Goal: Task Accomplishment & Management: Manage account settings

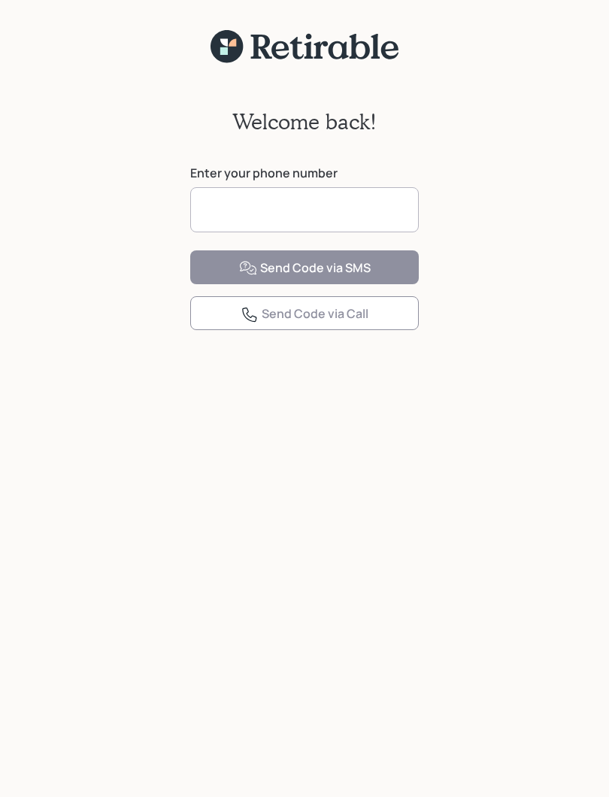
click at [354, 199] on input at bounding box center [304, 209] width 229 height 45
type input "**********"
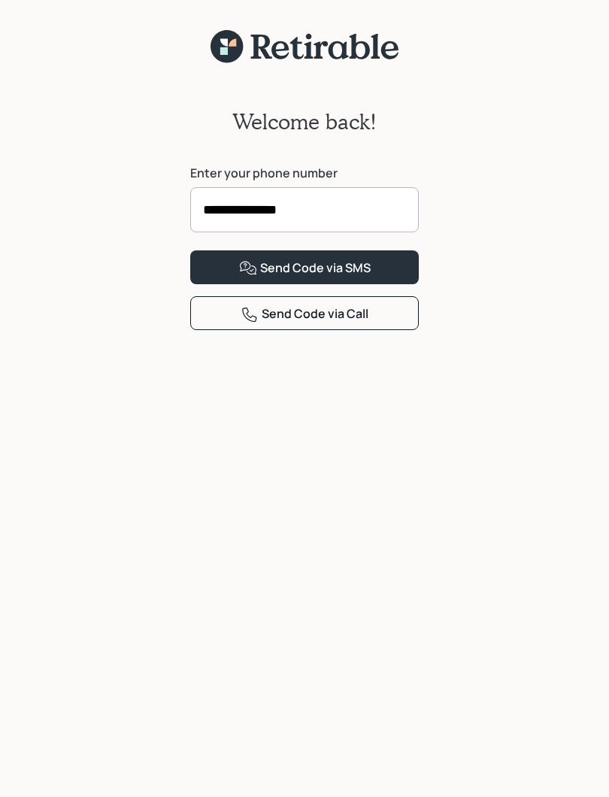
click at [363, 278] on div "Send Code via SMS" at bounding box center [305, 269] width 132 height 18
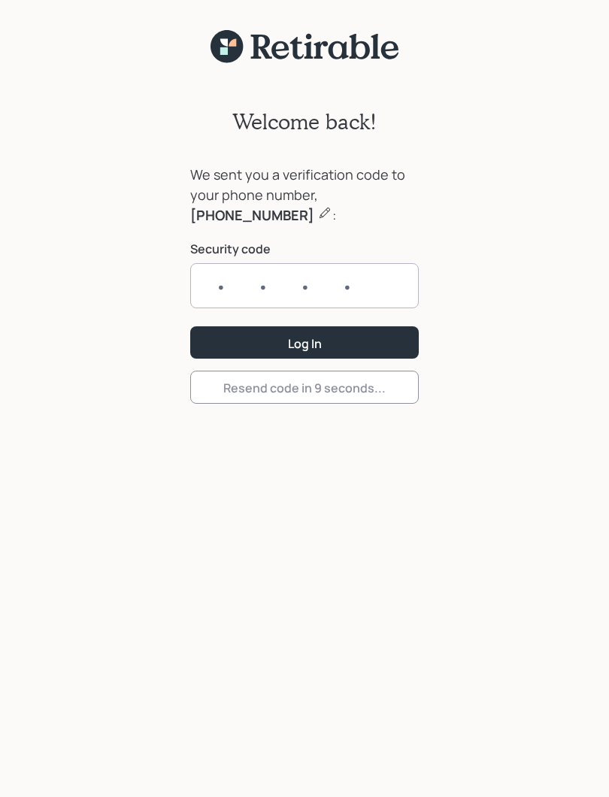
click at [308, 285] on input "text" at bounding box center [304, 285] width 229 height 45
click at [320, 392] on form "We sent you a verification code to your phone number, [PHONE_NUMBER] : Security…" at bounding box center [304, 284] width 229 height 239
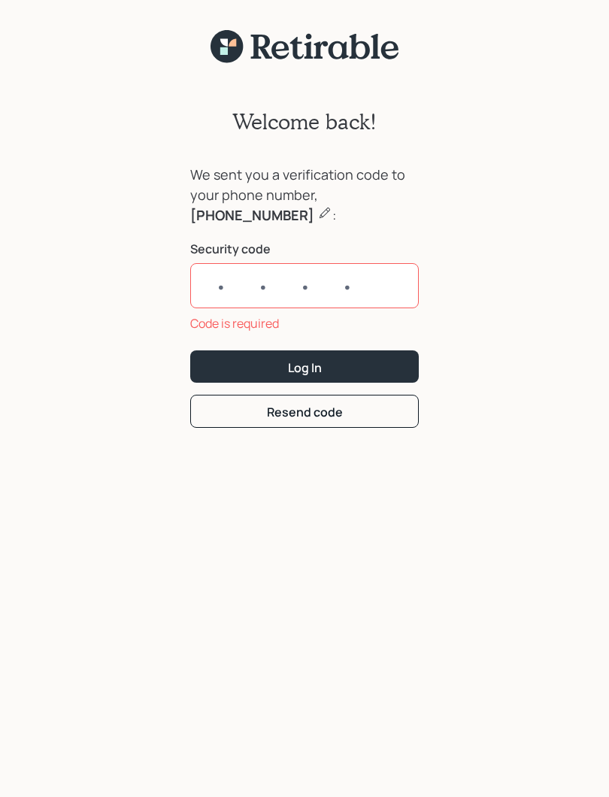
click at [332, 285] on input "text" at bounding box center [304, 285] width 229 height 45
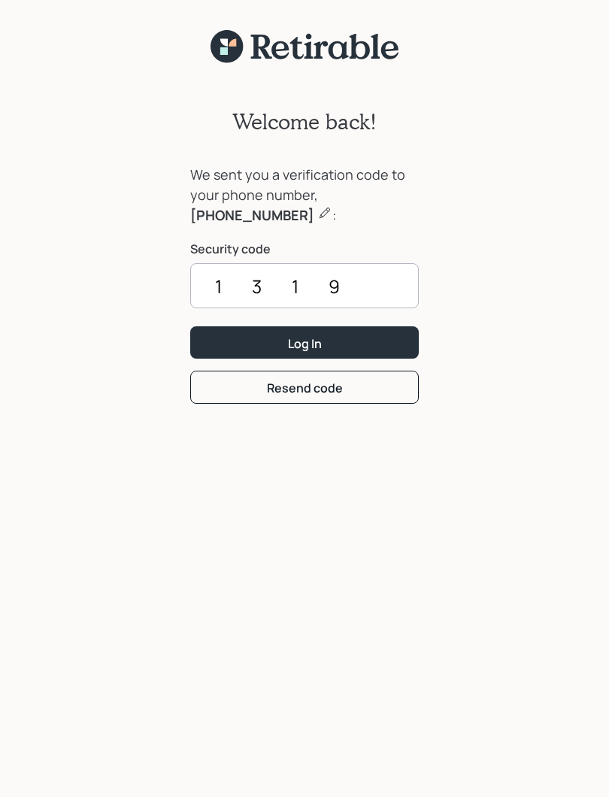
type input "1319"
click at [352, 346] on button "Log In" at bounding box center [304, 343] width 229 height 32
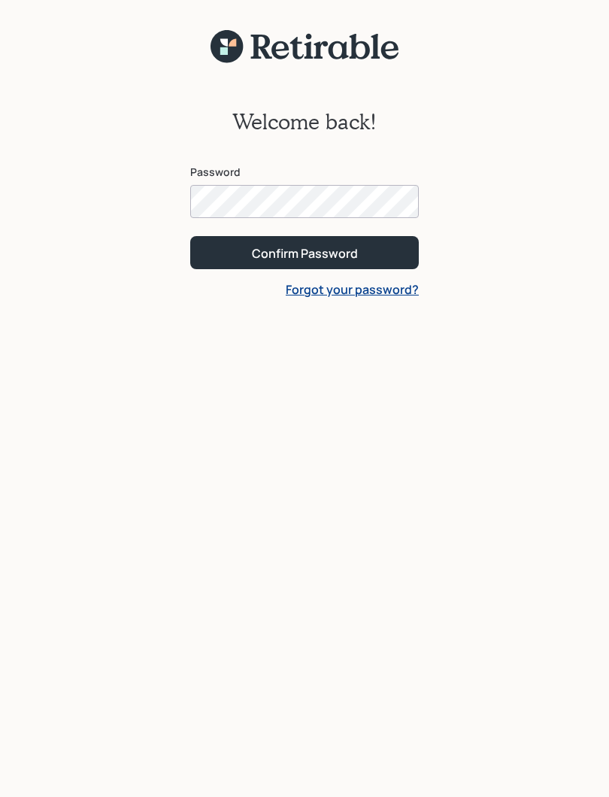
click at [325, 263] on button "Confirm Password" at bounding box center [304, 252] width 229 height 32
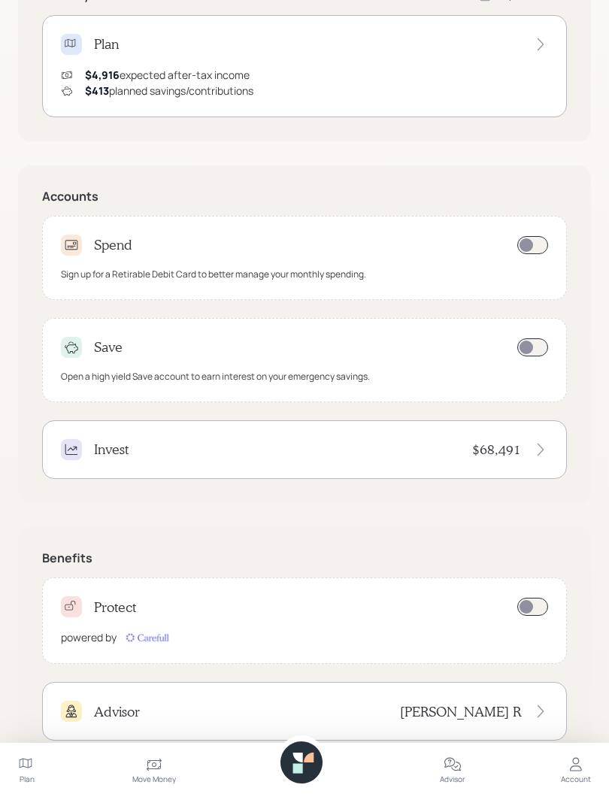
scroll to position [394, 0]
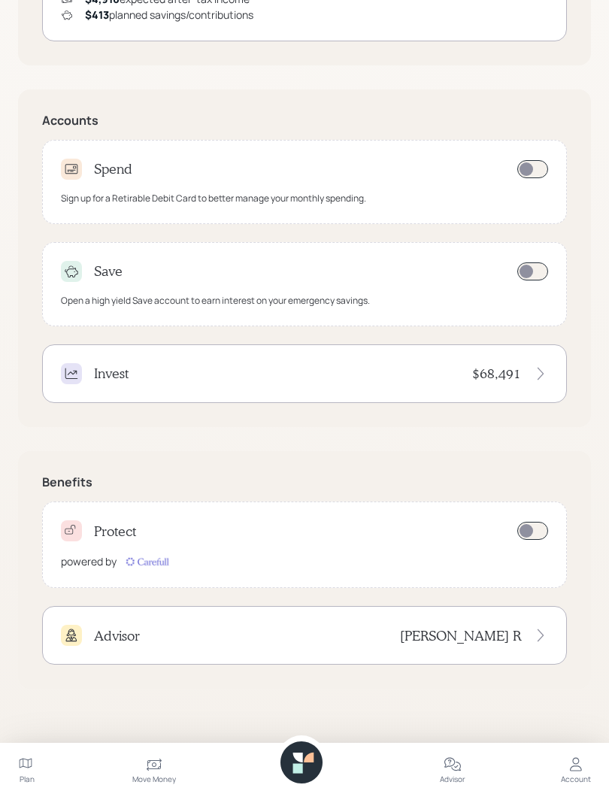
click at [532, 375] on div "$68,491" at bounding box center [510, 374] width 76 height 17
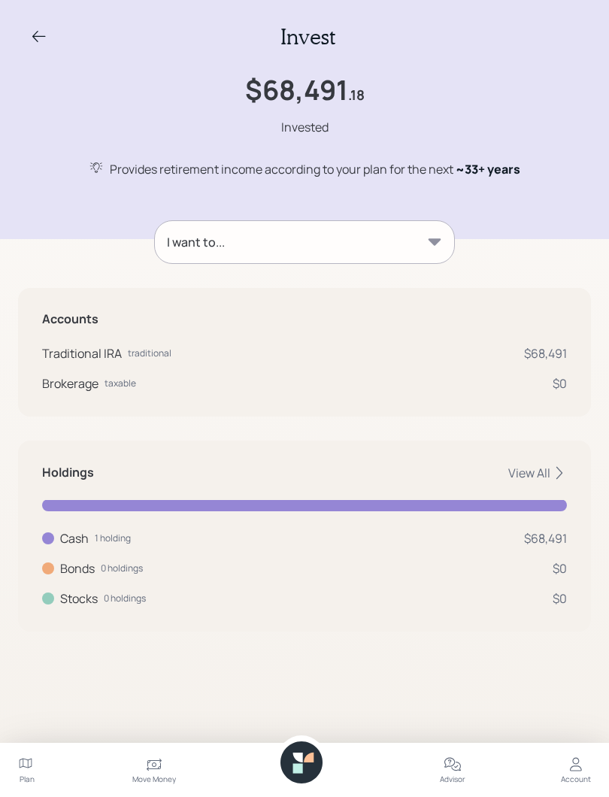
click at [37, 34] on icon at bounding box center [39, 37] width 18 height 18
